Goal: Navigation & Orientation: Go to known website

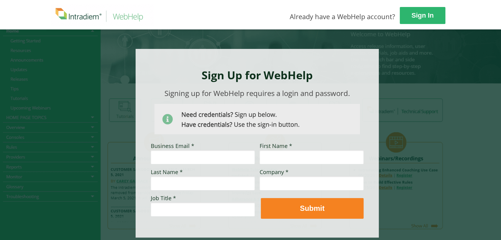
click at [463, 97] on div at bounding box center [250, 149] width 501 height 241
click at [61, 107] on div at bounding box center [251, 149] width 410 height 241
drag, startPoint x: 61, startPoint y: 107, endPoint x: 115, endPoint y: 121, distance: 55.3
click at [66, 108] on div at bounding box center [251, 149] width 410 height 241
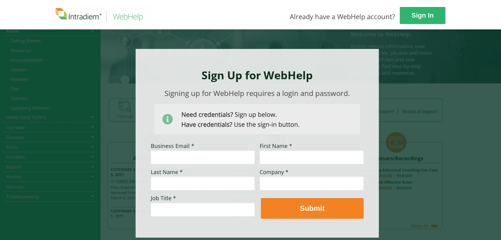
scroll to position [30, 0]
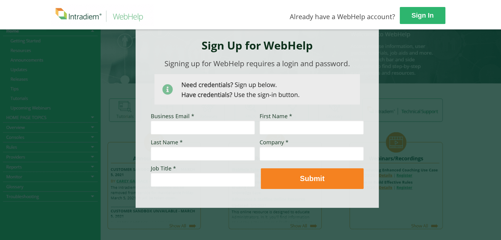
click at [94, 214] on div at bounding box center [251, 119] width 410 height 241
drag, startPoint x: 95, startPoint y: 214, endPoint x: 159, endPoint y: 204, distance: 65.2
click at [101, 212] on div at bounding box center [251, 119] width 410 height 241
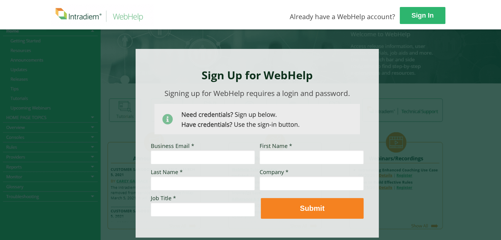
click at [77, 21] on img at bounding box center [102, 15] width 103 height 23
